Goal: Check status: Check status

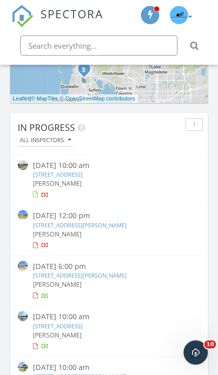
scroll to position [713, 0]
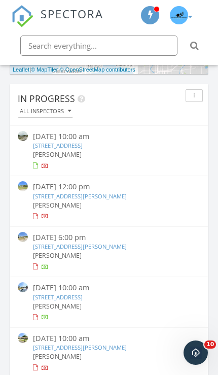
click at [83, 147] on link "[STREET_ADDRESS]" at bounding box center [58, 146] width 50 height 8
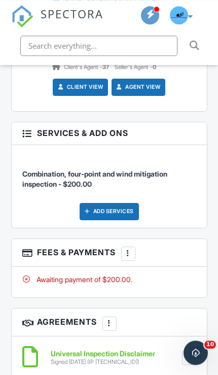
scroll to position [1426, 0]
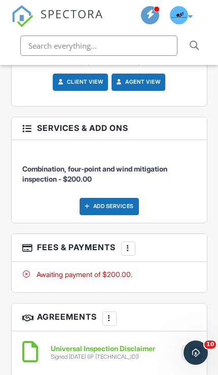
click at [59, 280] on div "Awaiting payment of $200.00." at bounding box center [109, 275] width 174 height 10
click at [133, 253] on div at bounding box center [128, 248] width 9 height 9
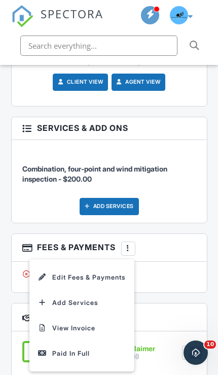
click at [174, 280] on div "Awaiting payment of $200.00." at bounding box center [109, 275] width 174 height 10
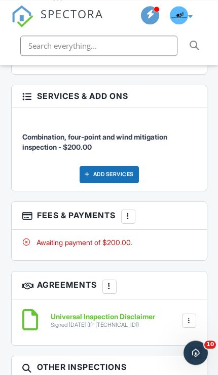
scroll to position [1459, 0]
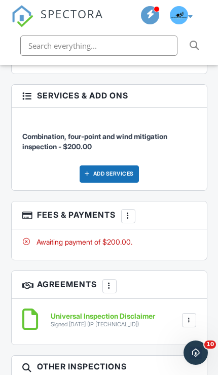
click at [37, 247] on div "Awaiting payment of $200.00." at bounding box center [109, 242] width 174 height 10
click at [25, 247] on div at bounding box center [26, 242] width 9 height 9
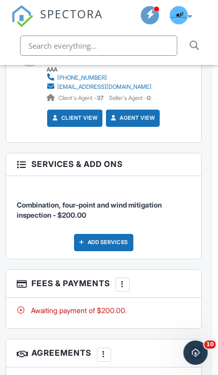
scroll to position [1390, 7]
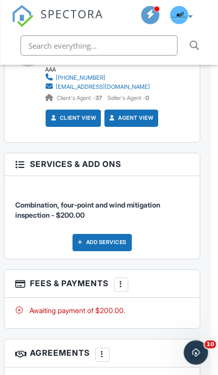
click at [155, 324] on div "Awaiting payment of $200.00." at bounding box center [103, 313] width 196 height 31
click at [174, 298] on h3 "Fees & Payments More Edit Fees & Payments Add Services View Invoice Paid In Full" at bounding box center [103, 284] width 196 height 28
click at [119, 292] on div "More" at bounding box center [121, 285] width 14 height 14
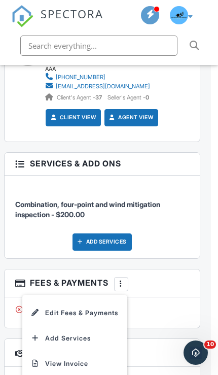
click at [177, 315] on div "Awaiting payment of $200.00." at bounding box center [102, 310] width 174 height 10
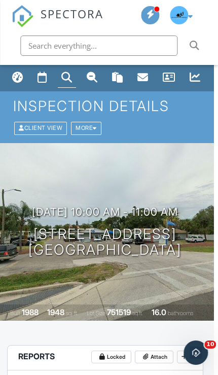
scroll to position [0, 13]
